Goal: Information Seeking & Learning: Check status

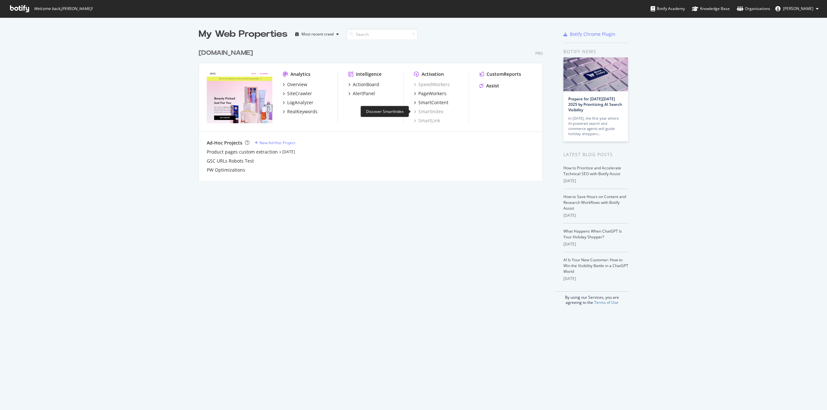
scroll to position [406, 817]
click at [363, 93] on div "AlertPanel" at bounding box center [364, 93] width 22 height 6
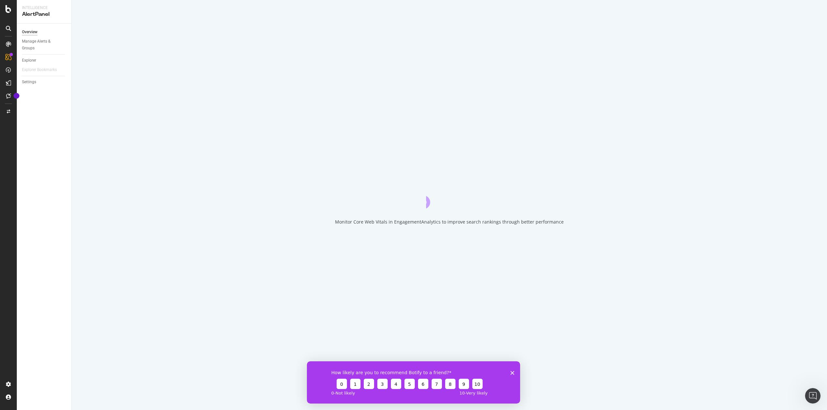
click at [511, 374] on polygon "Close survey" at bounding box center [512, 373] width 4 height 4
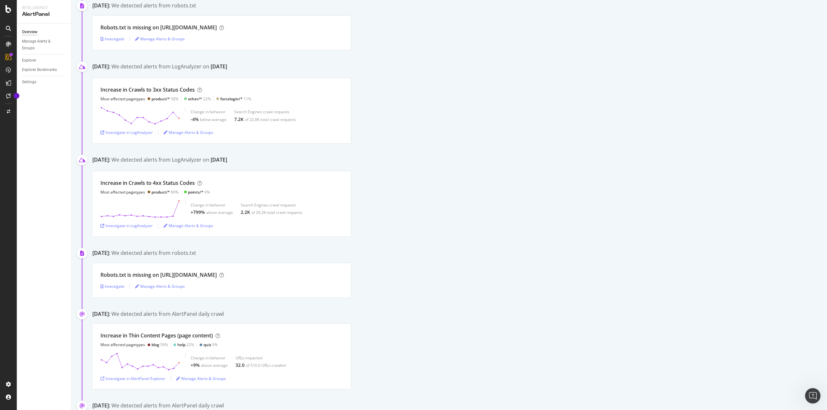
scroll to position [614, 0]
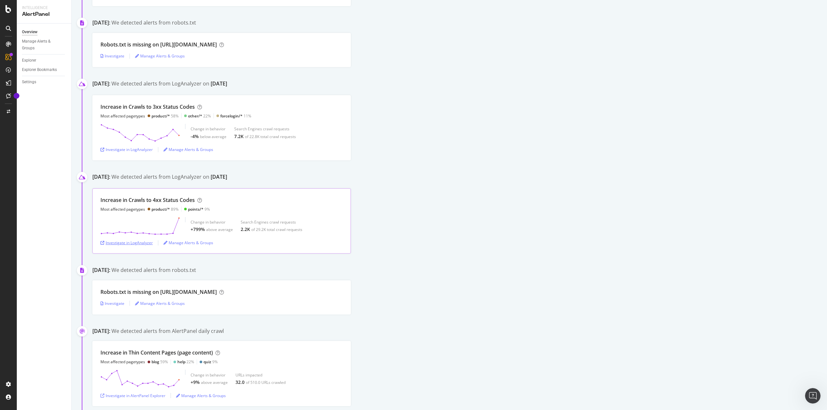
click at [121, 245] on div "Investigate in LogAnalyzer" at bounding box center [126, 242] width 52 height 5
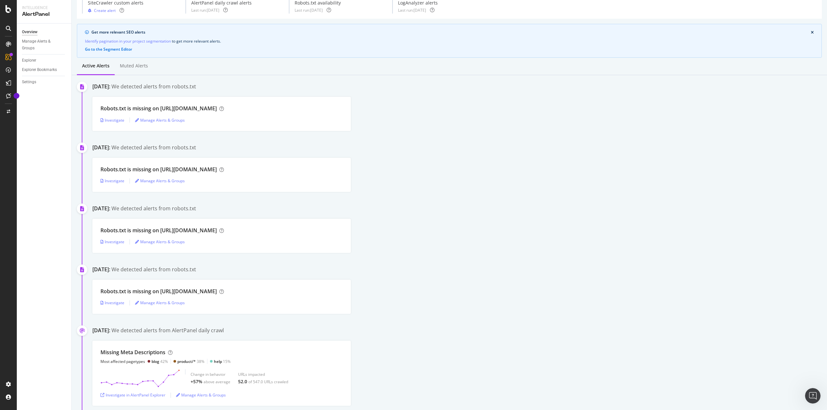
scroll to position [0, 0]
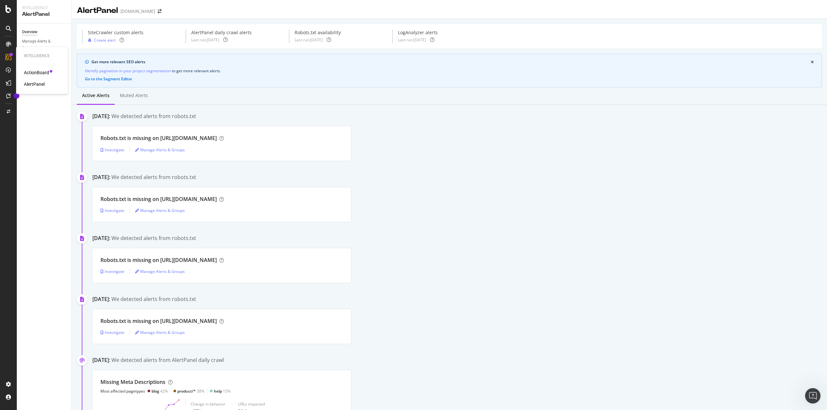
click at [30, 71] on div "ActionBoard" at bounding box center [36, 72] width 25 height 6
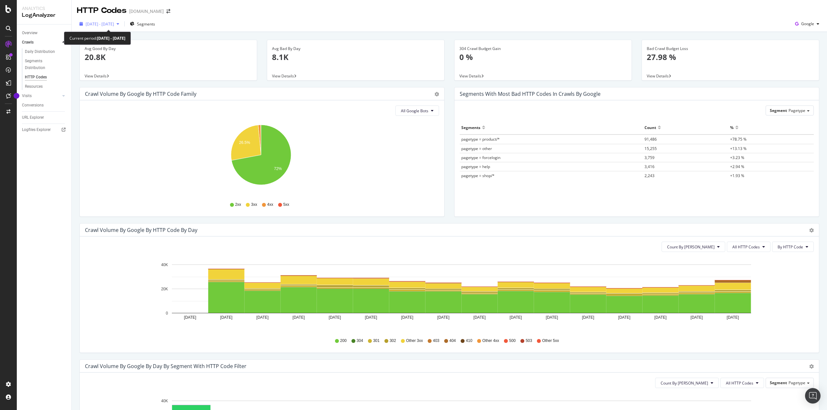
click at [105, 23] on span "[DATE] - [DATE]" at bounding box center [100, 23] width 28 height 5
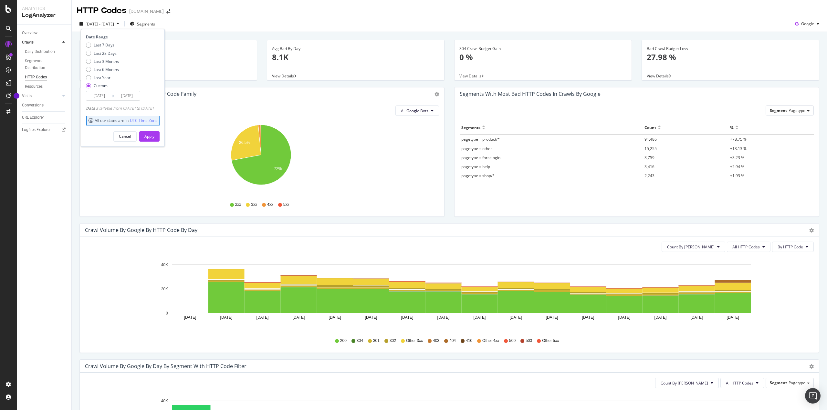
click at [221, 13] on div "HTTP Codes [DOMAIN_NAME]" at bounding box center [449, 8] width 755 height 16
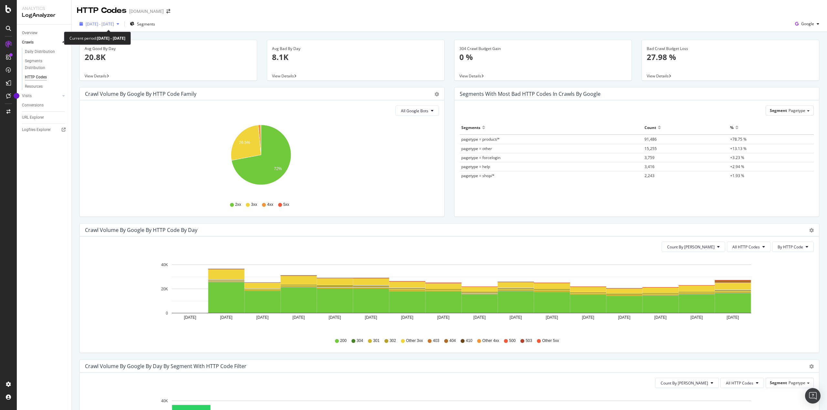
click at [100, 26] on span "[DATE] - [DATE]" at bounding box center [100, 23] width 28 height 5
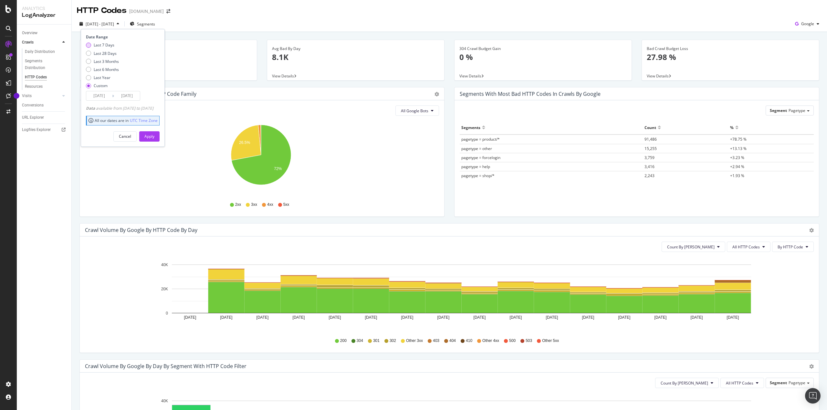
click at [102, 46] on div "Last 7 Days" at bounding box center [104, 44] width 21 height 5
type input "[DATE]"
click at [154, 141] on div "Apply" at bounding box center [149, 137] width 10 height 10
